Goal: Information Seeking & Learning: Learn about a topic

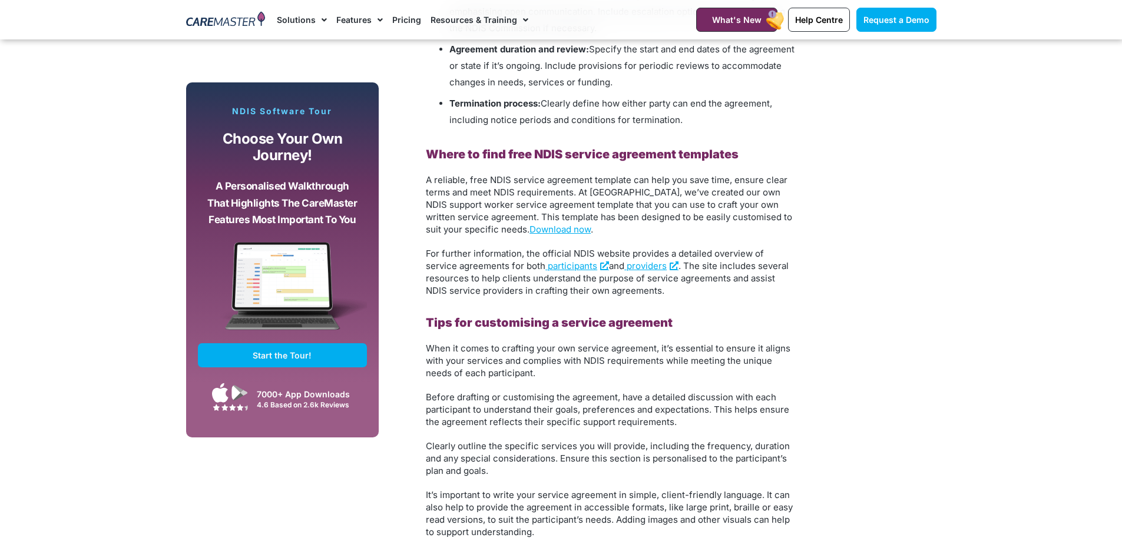
scroll to position [1531, 0]
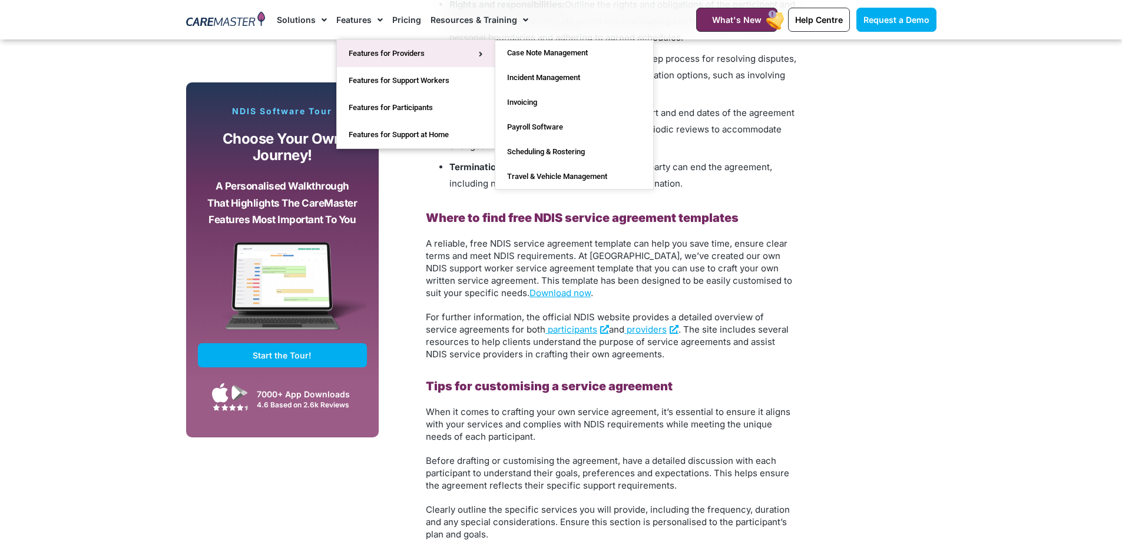
click at [355, 53] on link "Features for Providers" at bounding box center [416, 53] width 158 height 27
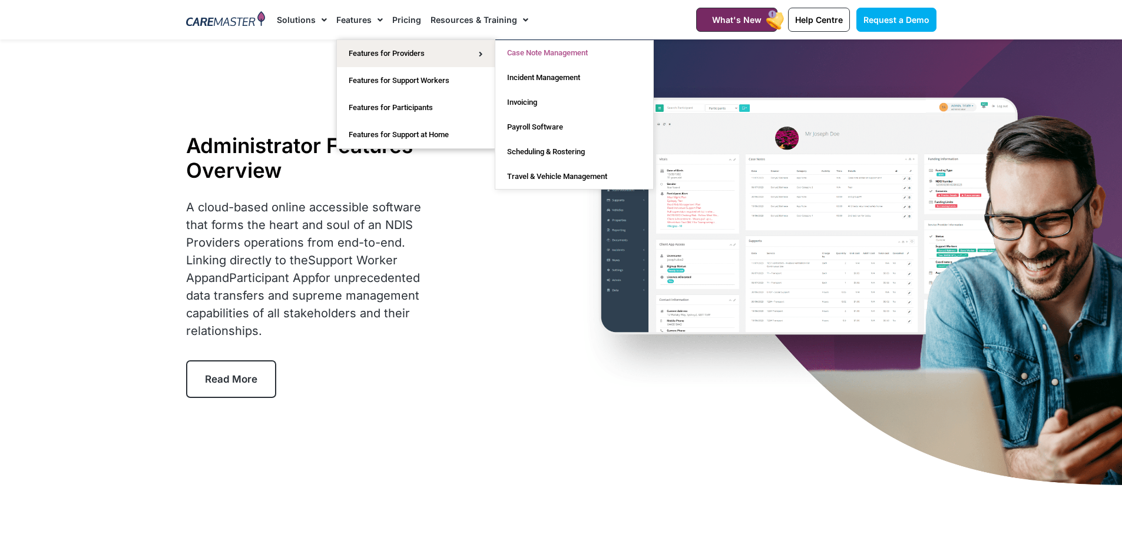
click at [541, 55] on link "Case Note Management" at bounding box center [574, 53] width 158 height 25
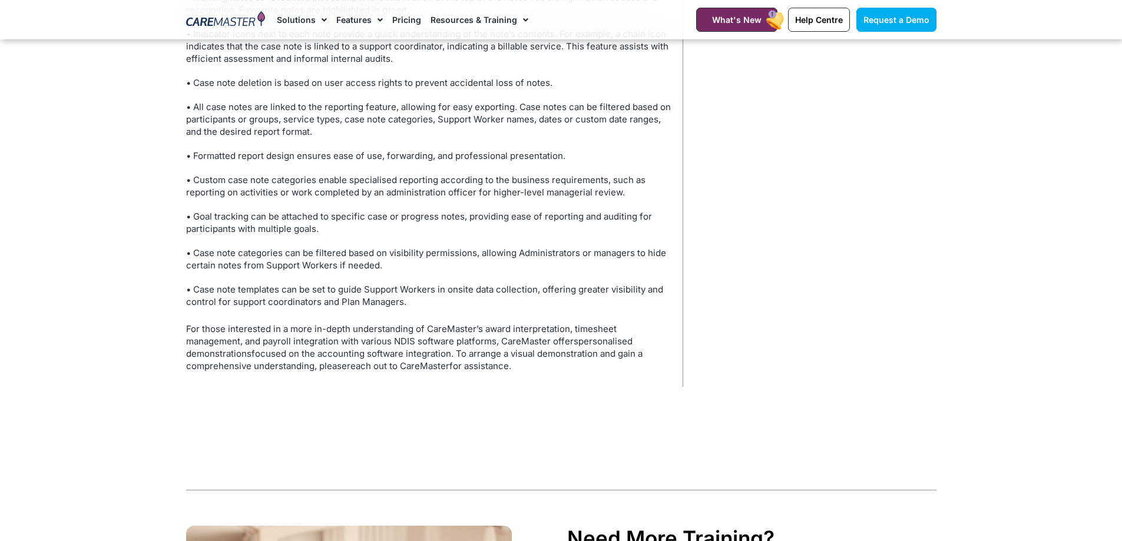
scroll to position [4417, 0]
